Goal: Information Seeking & Learning: Learn about a topic

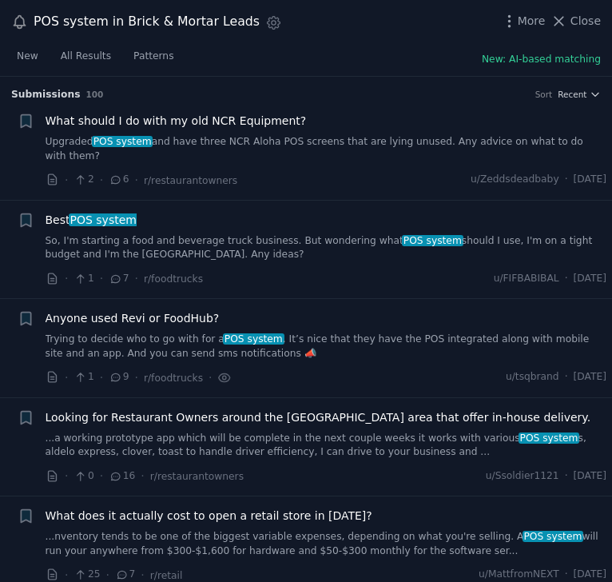
scroll to position [2136, 0]
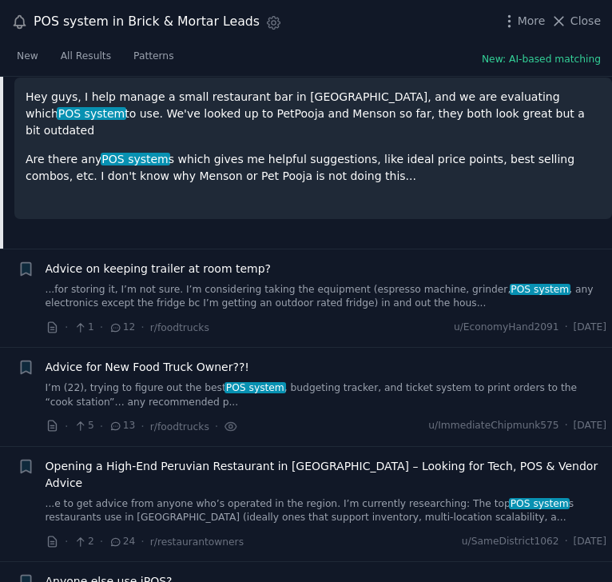
scroll to position [2376, 0]
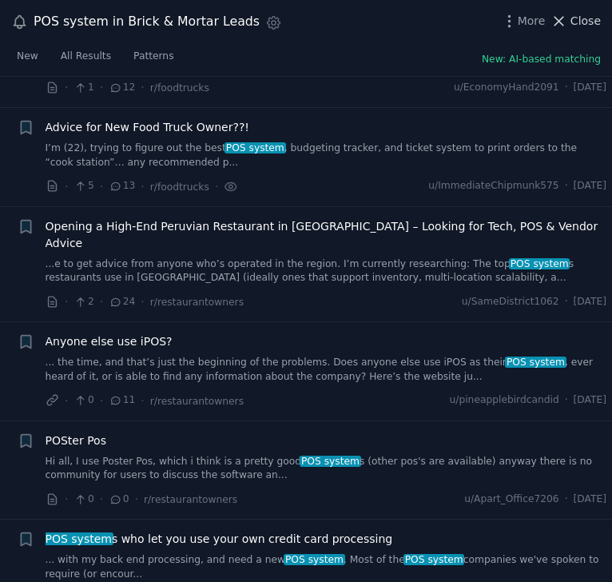
click at [564, 24] on icon at bounding box center [558, 21] width 17 height 17
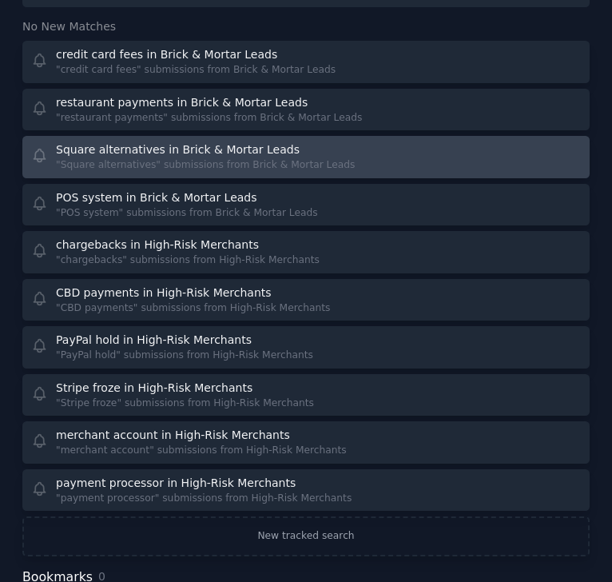
click at [132, 141] on div "Square alternatives in Brick & Mortar Leads" at bounding box center [178, 149] width 244 height 17
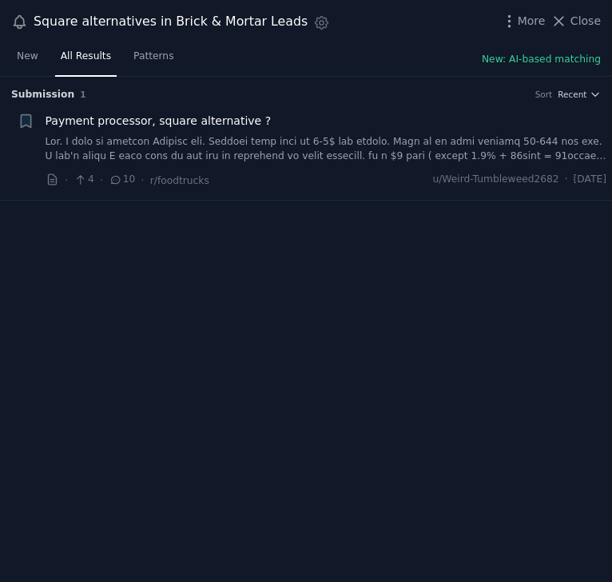
click at [202, 147] on link at bounding box center [327, 149] width 562 height 28
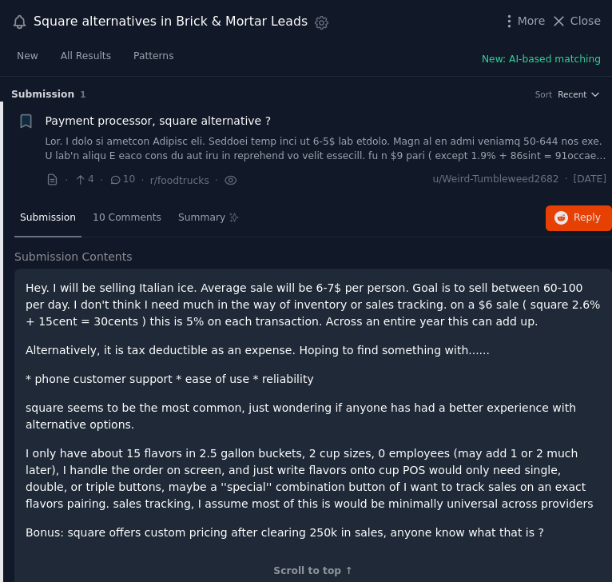
scroll to position [23, 0]
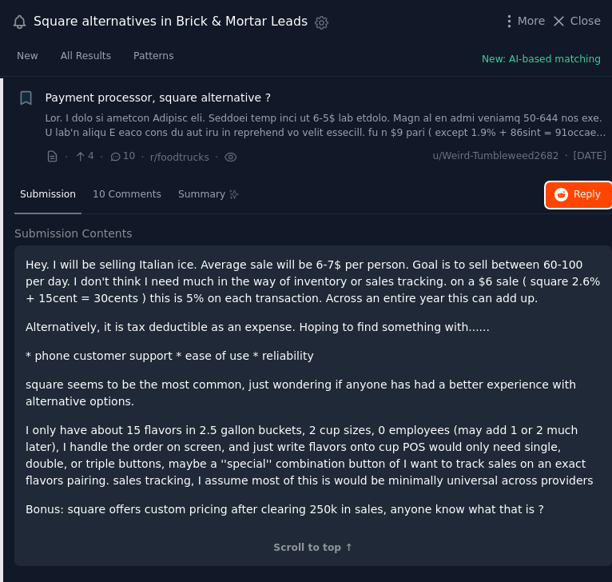
click at [571, 196] on button "Reply on Reddit" at bounding box center [579, 195] width 66 height 26
click at [584, 23] on span "Close" at bounding box center [585, 21] width 30 height 17
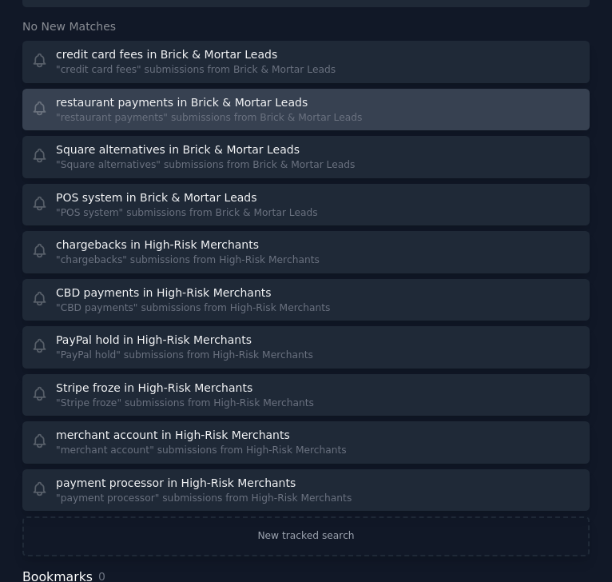
click at [227, 111] on div ""restaurant payments" submissions from Brick & Mortar Leads" at bounding box center [209, 118] width 306 height 14
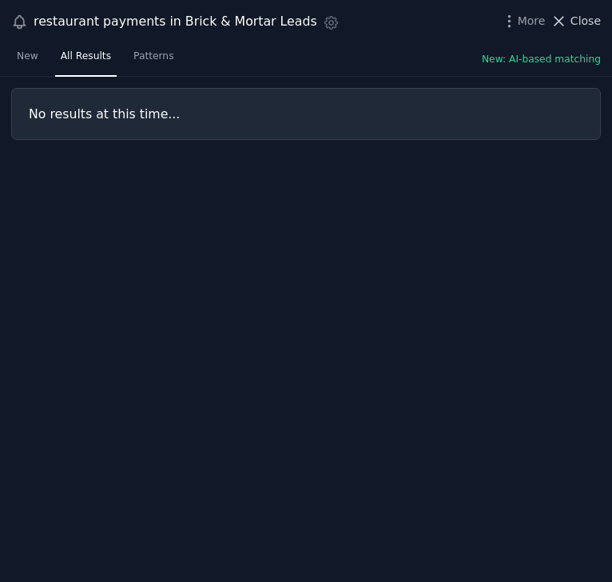
click at [567, 23] on icon at bounding box center [558, 21] width 17 height 17
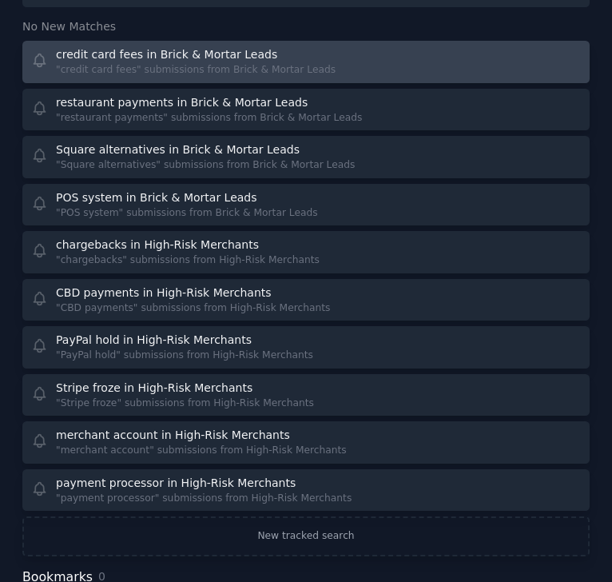
click at [292, 63] on div ""credit card fees" submissions from Brick & Mortar Leads" at bounding box center [196, 70] width 280 height 14
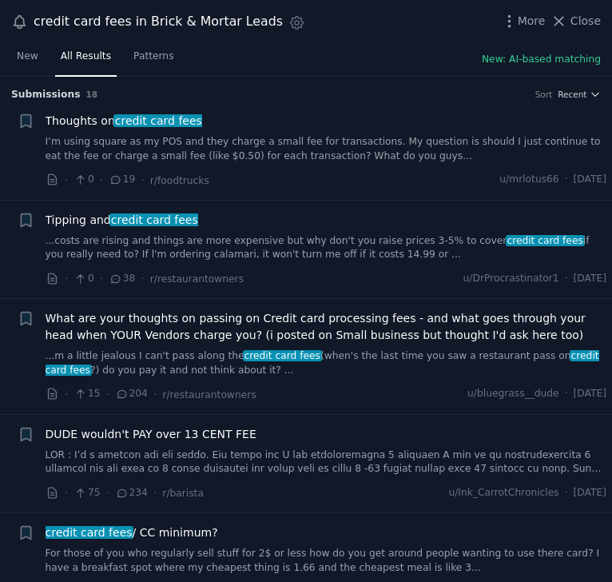
click at [366, 319] on span "What are your thoughts on passing on Credit card processing fees - and what goe…" at bounding box center [327, 327] width 562 height 34
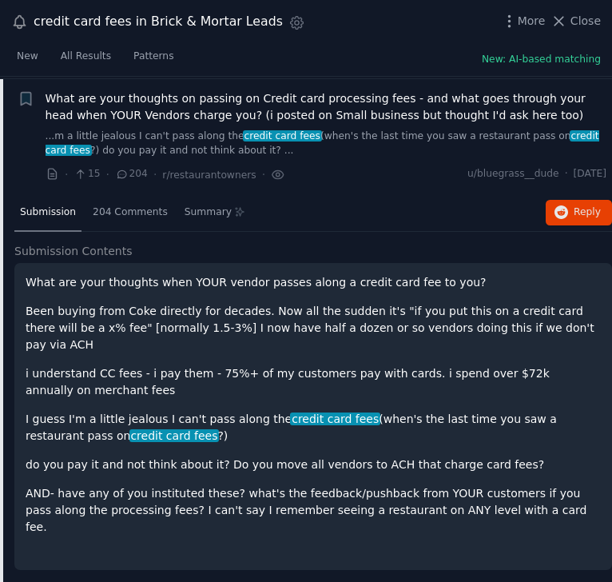
scroll to position [222, 0]
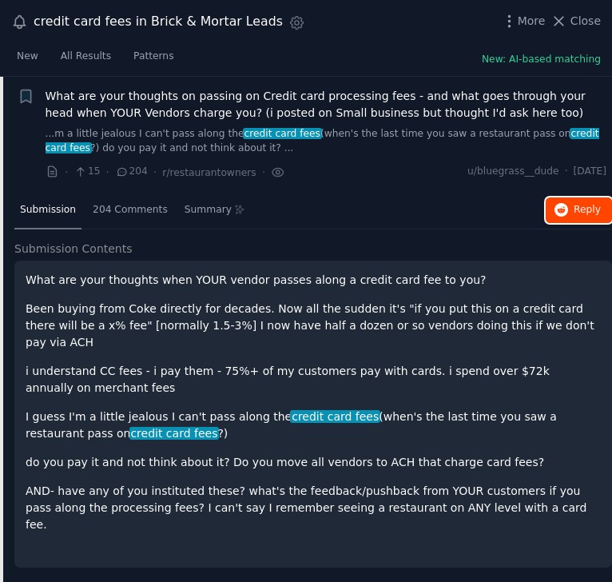
click at [565, 208] on icon "button" at bounding box center [561, 210] width 14 height 14
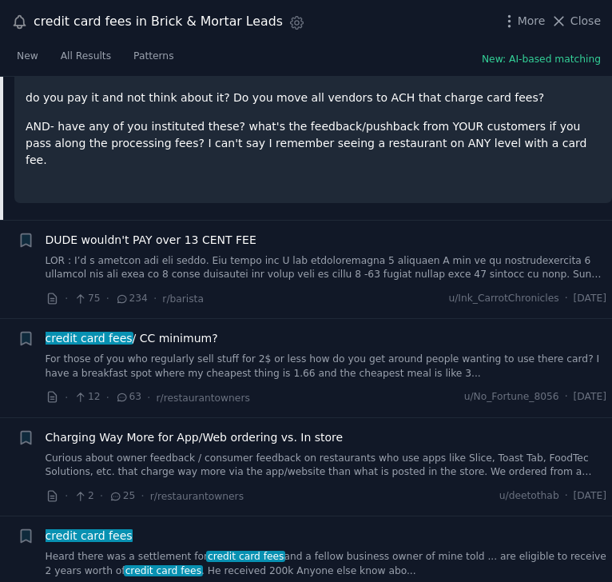
scroll to position [589, 0]
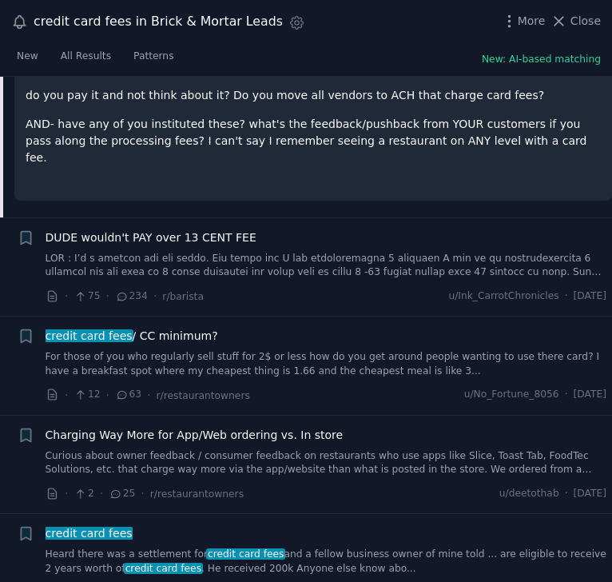
click at [353, 350] on link "For those of you who regularly sell stuff for 2$ or less how do you get around …" at bounding box center [327, 364] width 562 height 28
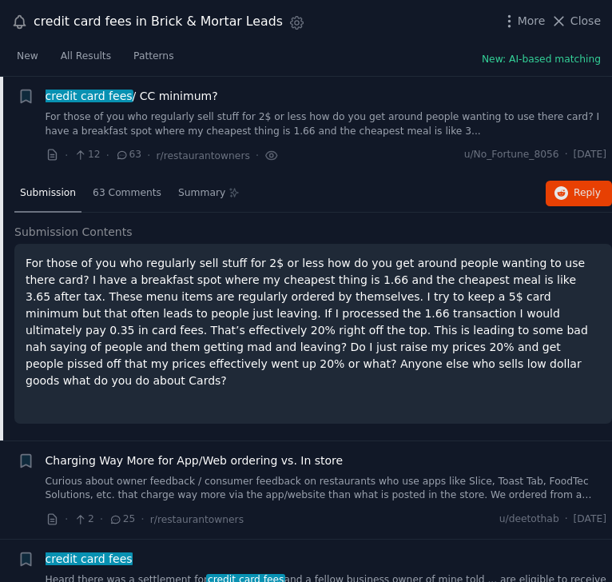
scroll to position [435, 0]
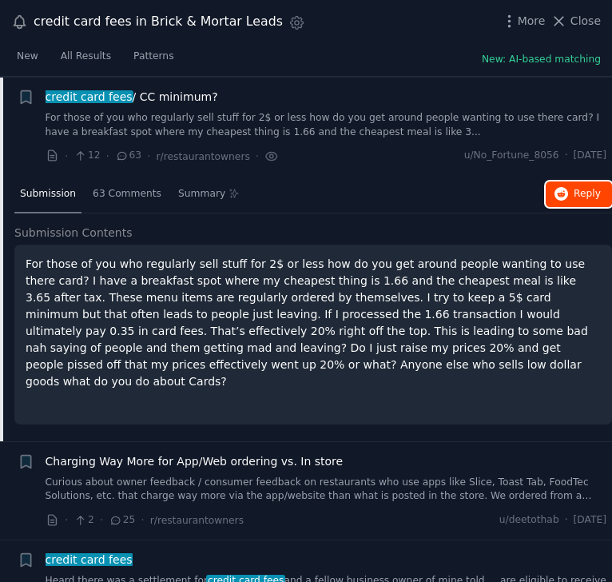
click at [556, 197] on icon "button" at bounding box center [561, 194] width 14 height 14
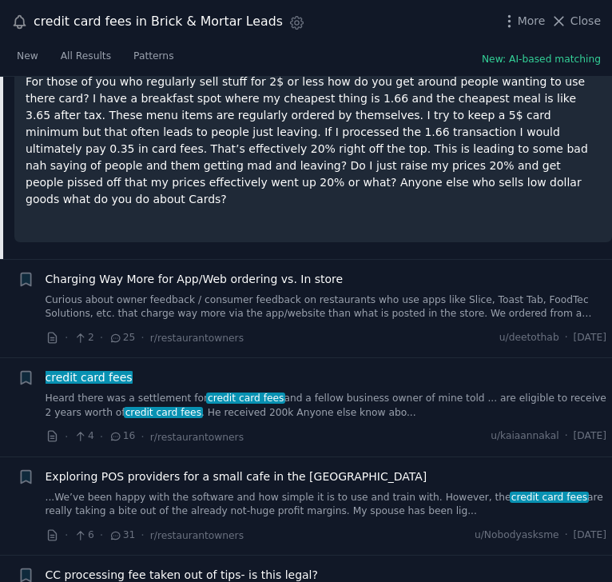
scroll to position [630, 0]
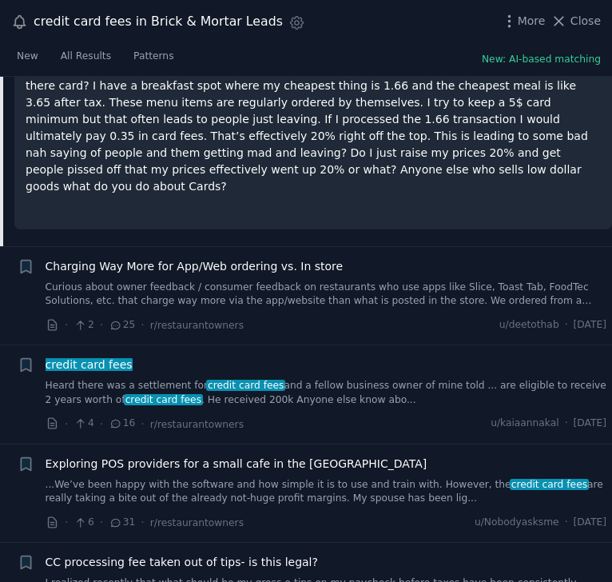
click at [144, 280] on link "Curious about owner feedback / consumer feedback on restaurants who use apps li…" at bounding box center [327, 294] width 562 height 28
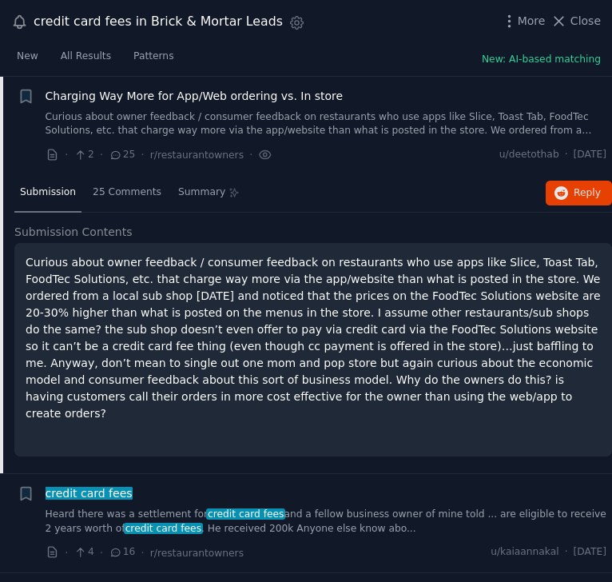
scroll to position [534, 0]
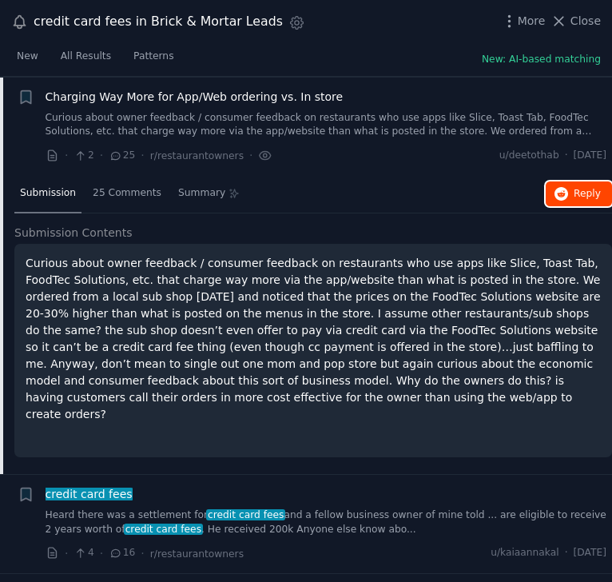
click at [567, 195] on button "Reply on Reddit" at bounding box center [579, 194] width 66 height 26
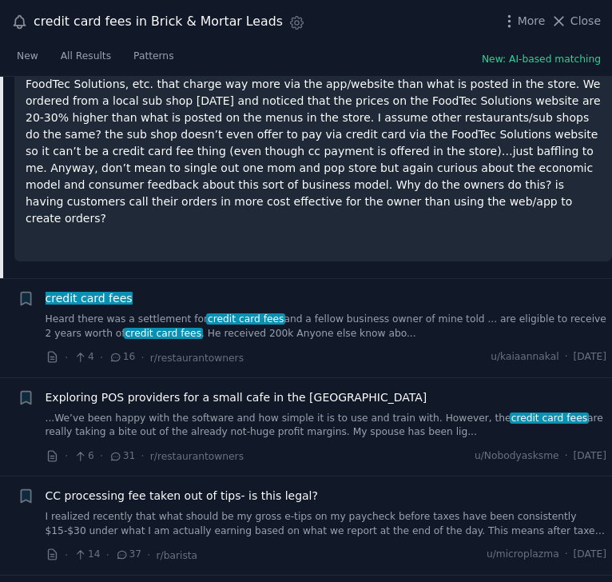
scroll to position [731, 0]
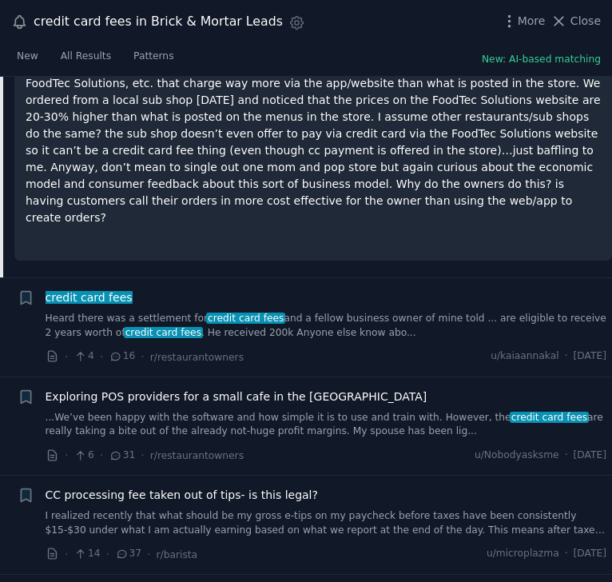
click at [276, 312] on link "Heard there was a settlement for credit card fees and a fellow business owner o…" at bounding box center [327, 326] width 562 height 28
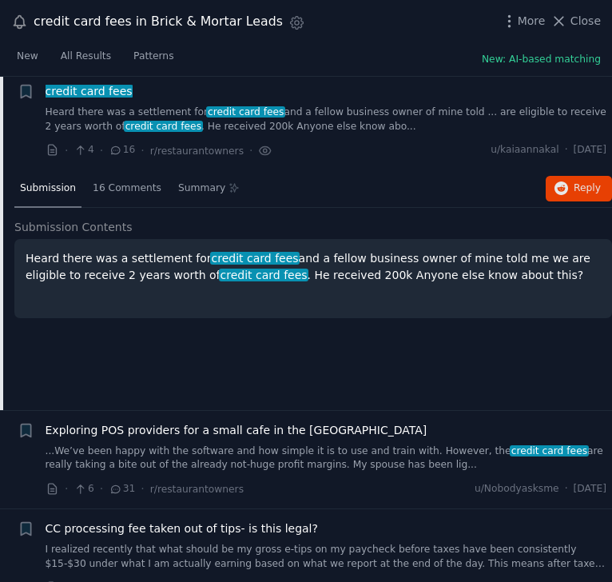
scroll to position [633, 0]
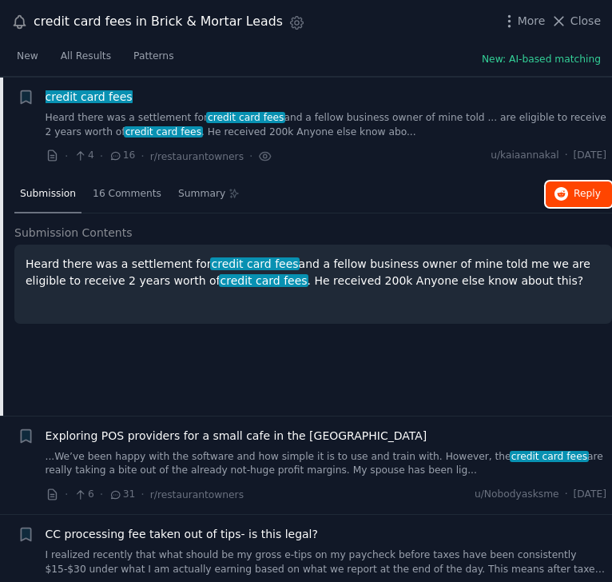
click at [578, 192] on span "Reply on Reddit" at bounding box center [587, 194] width 27 height 14
click at [190, 467] on link "...We’ve been happy with the software and how simple it is to use and train wit…" at bounding box center [327, 464] width 562 height 28
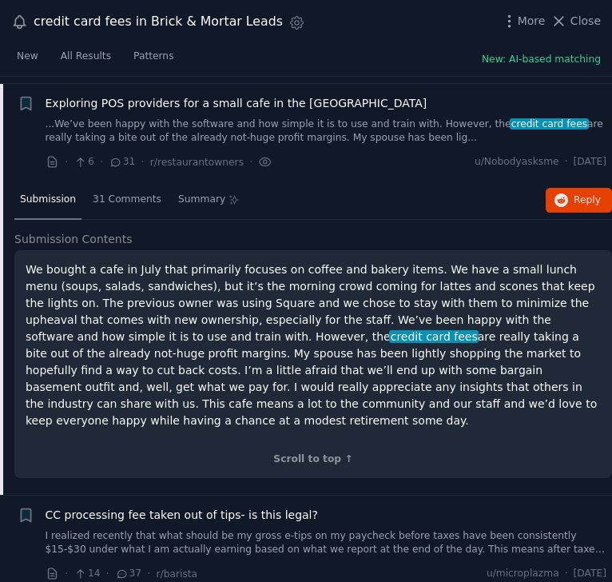
scroll to position [731, 0]
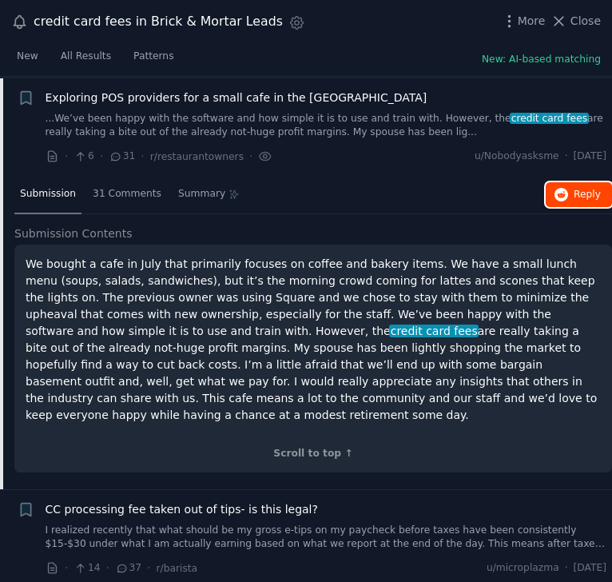
click at [559, 189] on icon "button" at bounding box center [561, 195] width 14 height 14
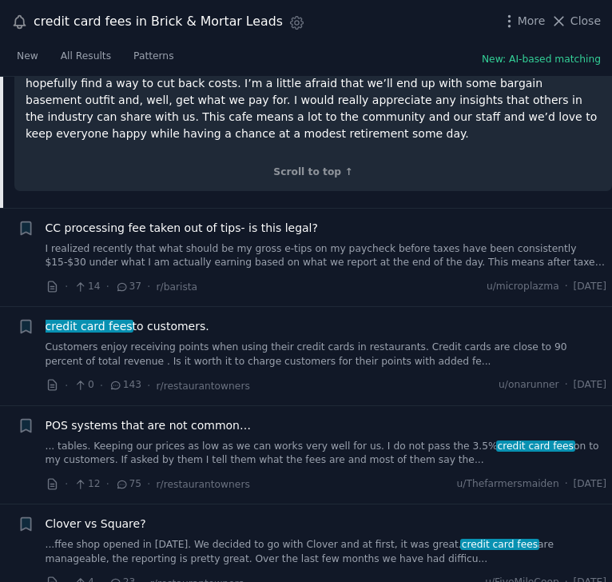
scroll to position [1014, 0]
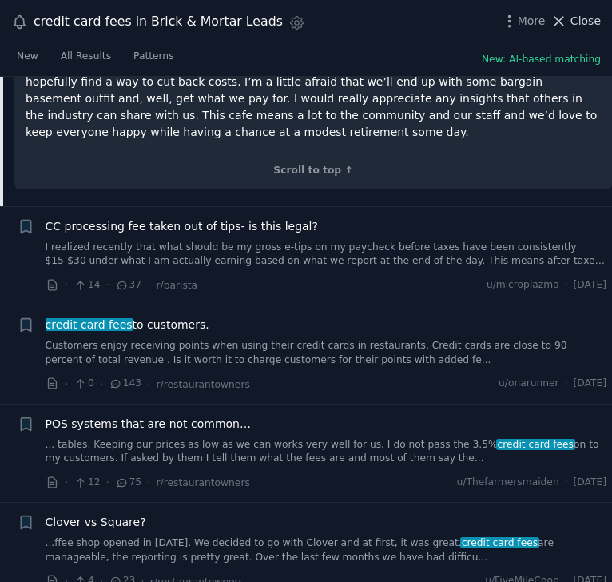
click at [575, 18] on span "Close" at bounding box center [585, 21] width 30 height 17
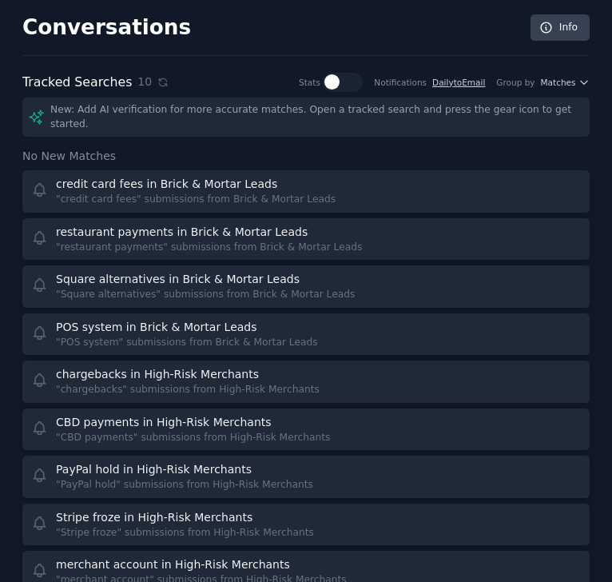
click at [334, 77] on div "Stats" at bounding box center [331, 82] width 64 height 19
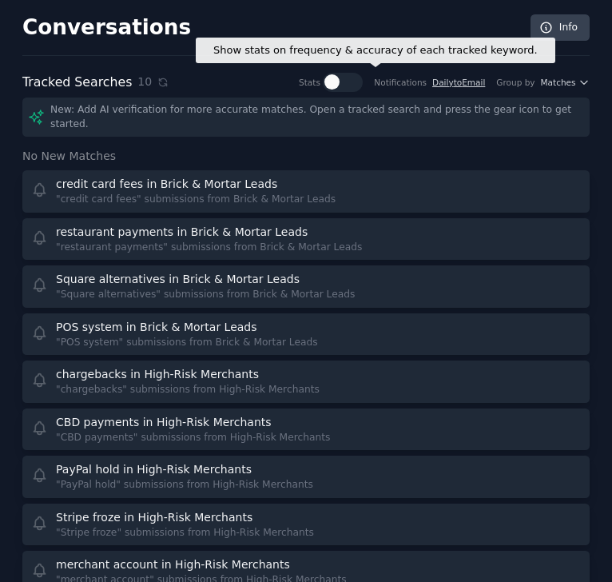
click at [339, 84] on div at bounding box center [331, 81] width 15 height 15
checkbox input "true"
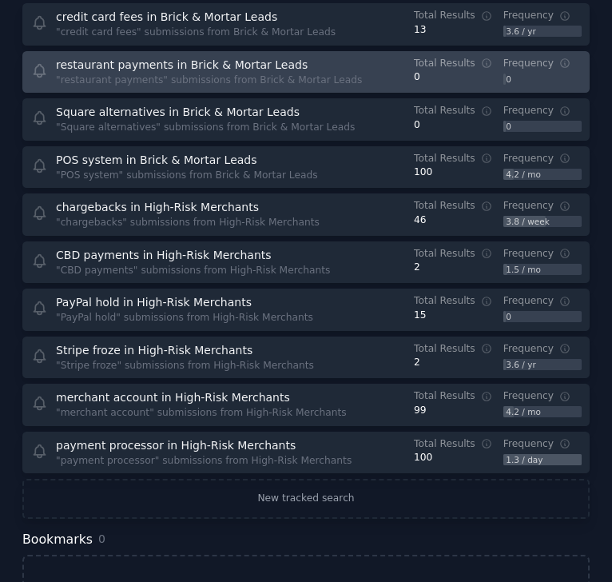
scroll to position [251, 0]
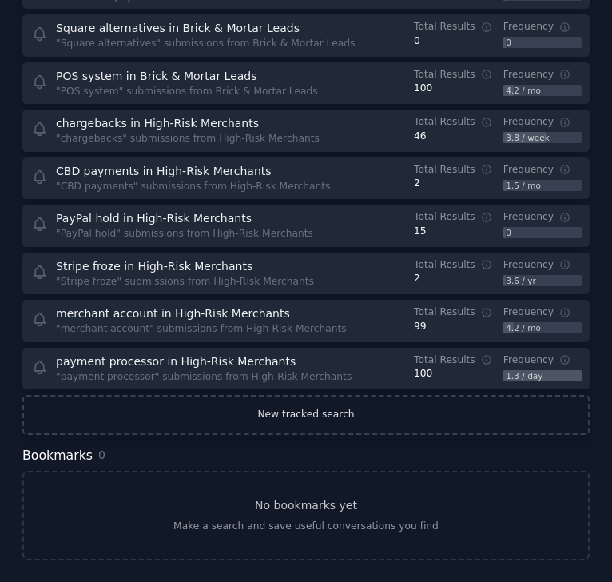
click at [372, 402] on link "New tracked search" at bounding box center [305, 415] width 567 height 40
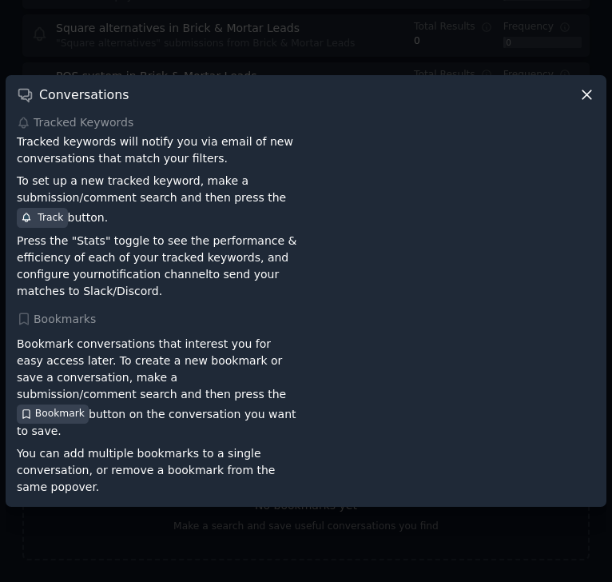
click at [587, 103] on icon at bounding box center [586, 94] width 17 height 17
